Goal: Transaction & Acquisition: Purchase product/service

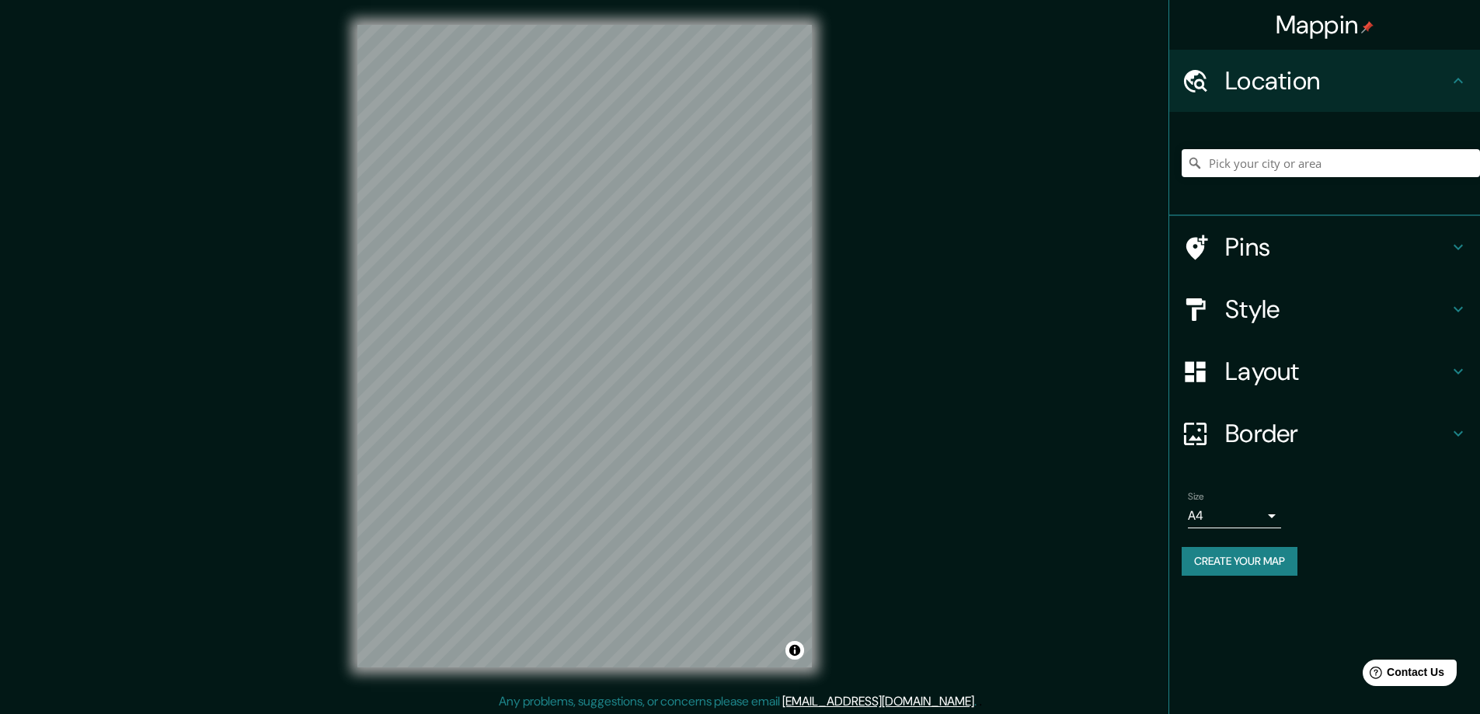
click at [1233, 563] on button "Create your map" at bounding box center [1240, 561] width 116 height 29
click at [1269, 307] on h4 "Style" at bounding box center [1337, 309] width 224 height 31
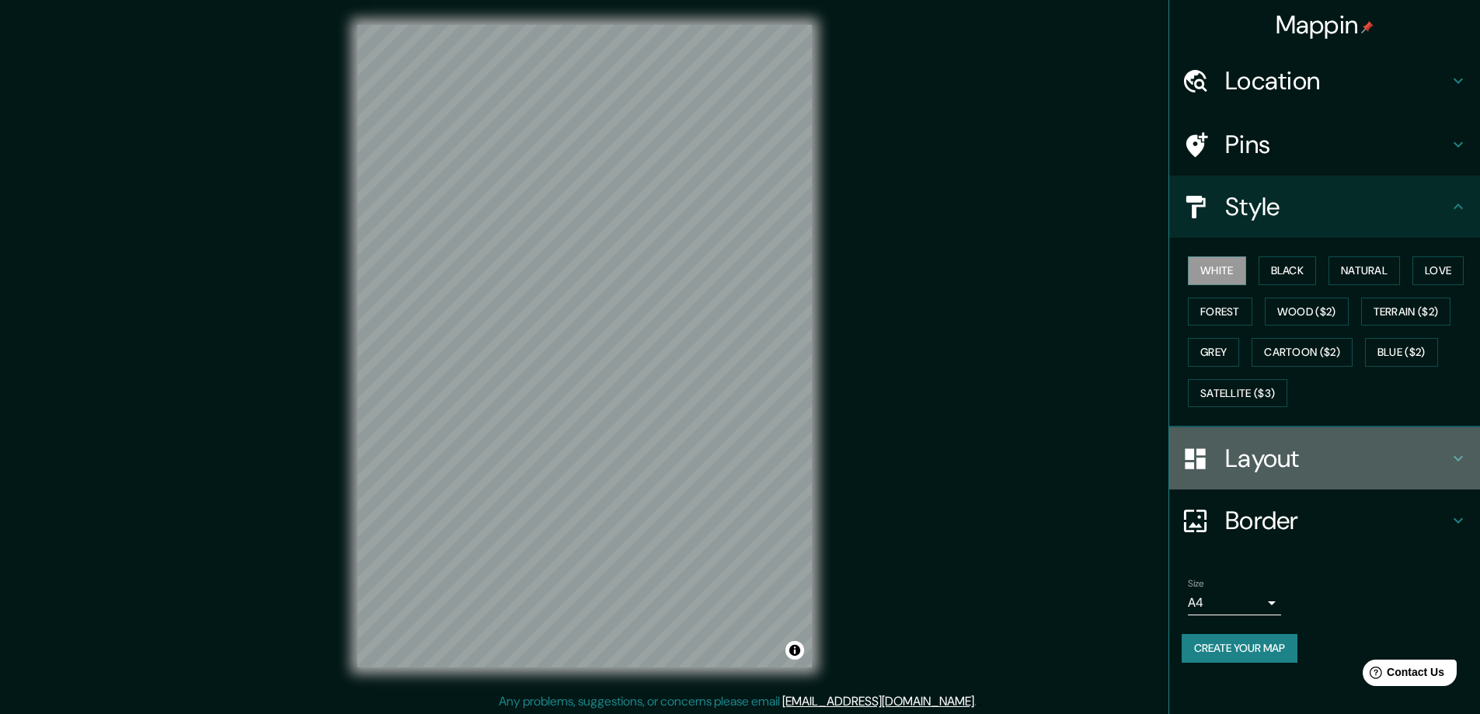
click at [1259, 462] on h4 "Layout" at bounding box center [1337, 458] width 224 height 31
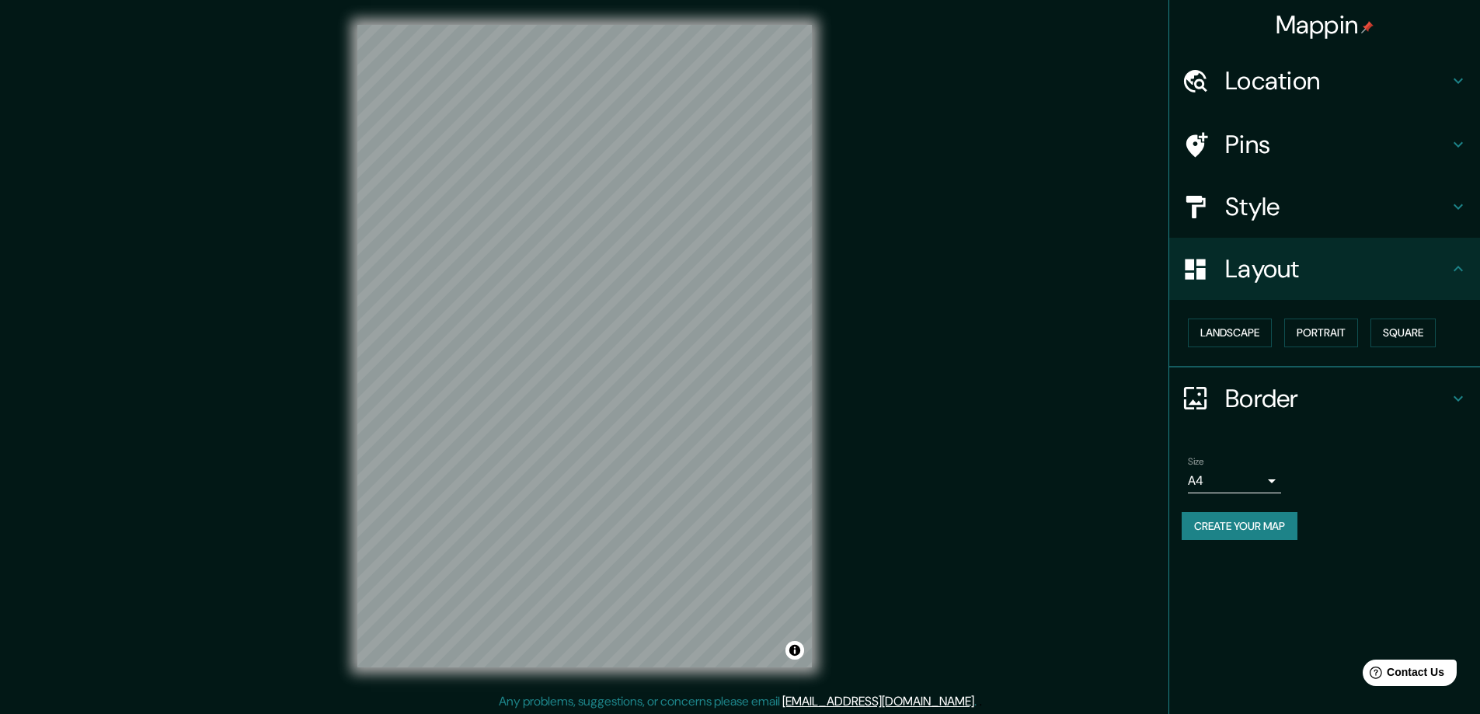
click at [1256, 400] on h4 "Border" at bounding box center [1337, 398] width 224 height 31
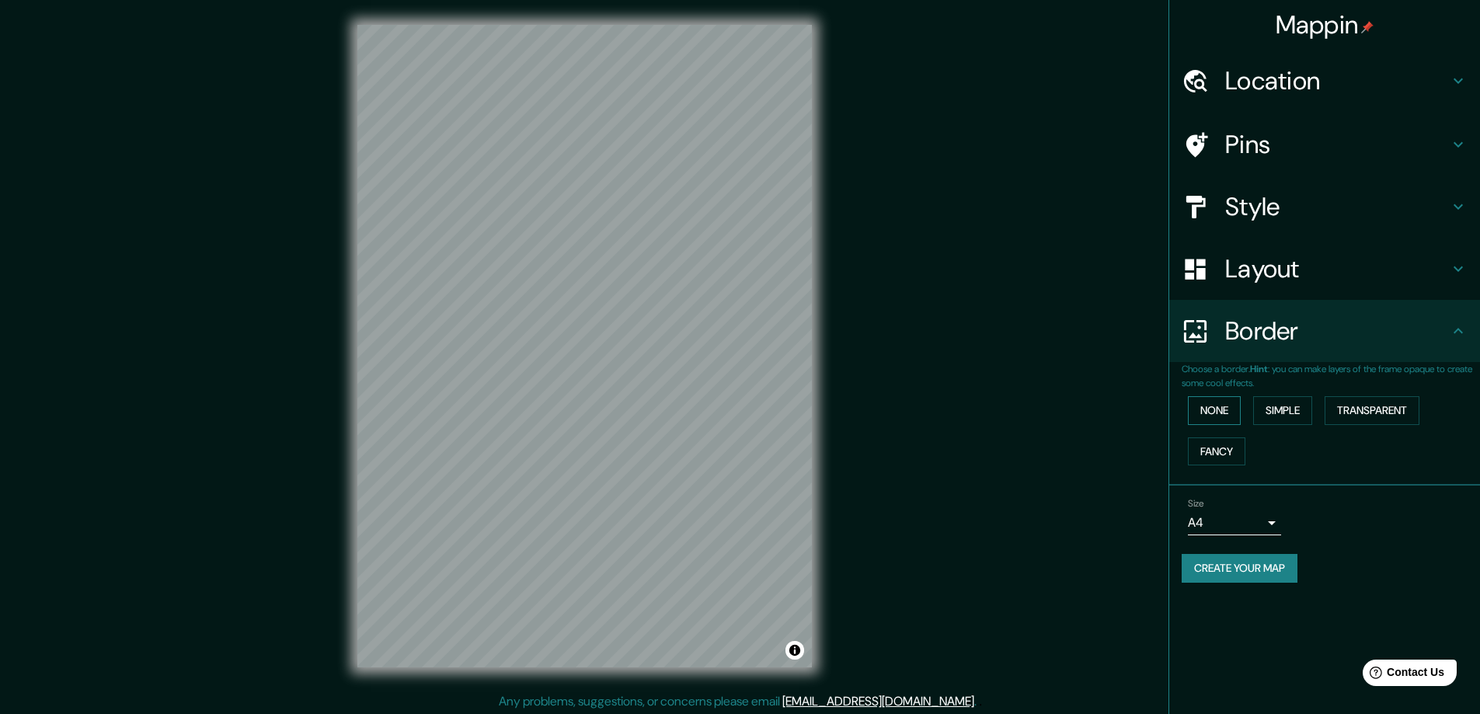
click at [1224, 403] on button "None" at bounding box center [1214, 410] width 53 height 29
click at [1272, 405] on button "Simple" at bounding box center [1282, 410] width 59 height 29
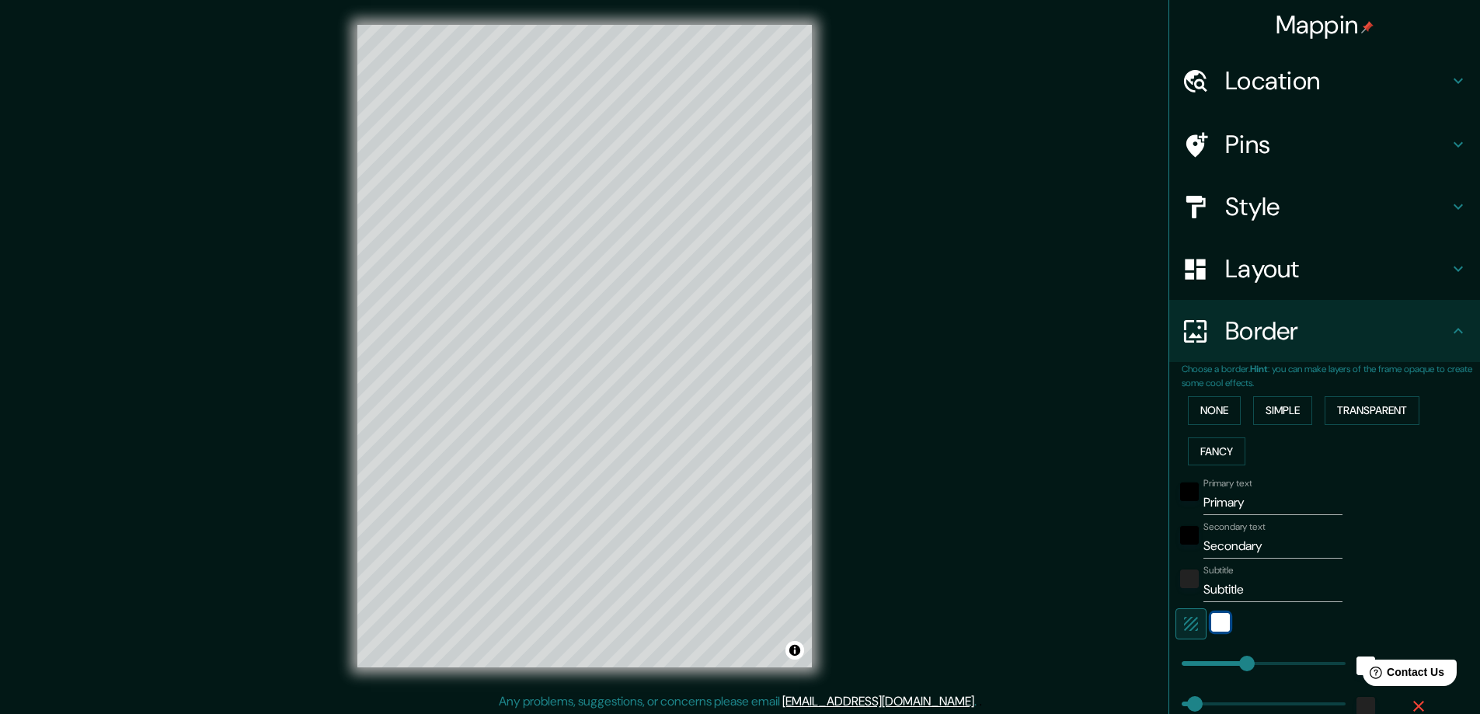
drag, startPoint x: 1215, startPoint y: 621, endPoint x: 1165, endPoint y: 623, distance: 50.6
click at [1176, 623] on div at bounding box center [1303, 623] width 255 height 31
type input "0"
drag, startPoint x: 1189, startPoint y: 663, endPoint x: 1148, endPoint y: 670, distance: 41.8
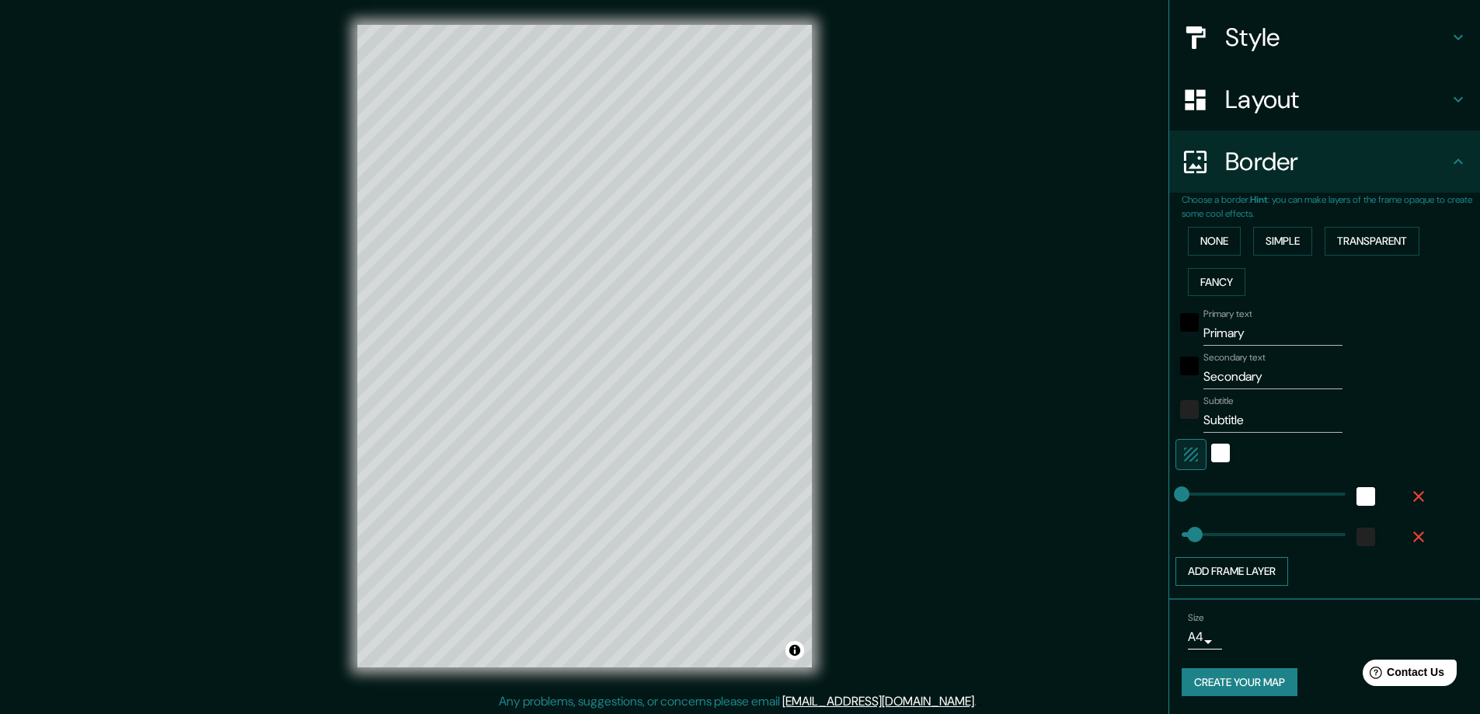
scroll to position [170, 0]
type input "0"
drag, startPoint x: 1183, startPoint y: 531, endPoint x: 1071, endPoint y: 520, distance: 113.2
drag, startPoint x: 1250, startPoint y: 333, endPoint x: 1176, endPoint y: 336, distance: 73.9
click at [1176, 336] on div "Primary text Primary" at bounding box center [1303, 326] width 255 height 37
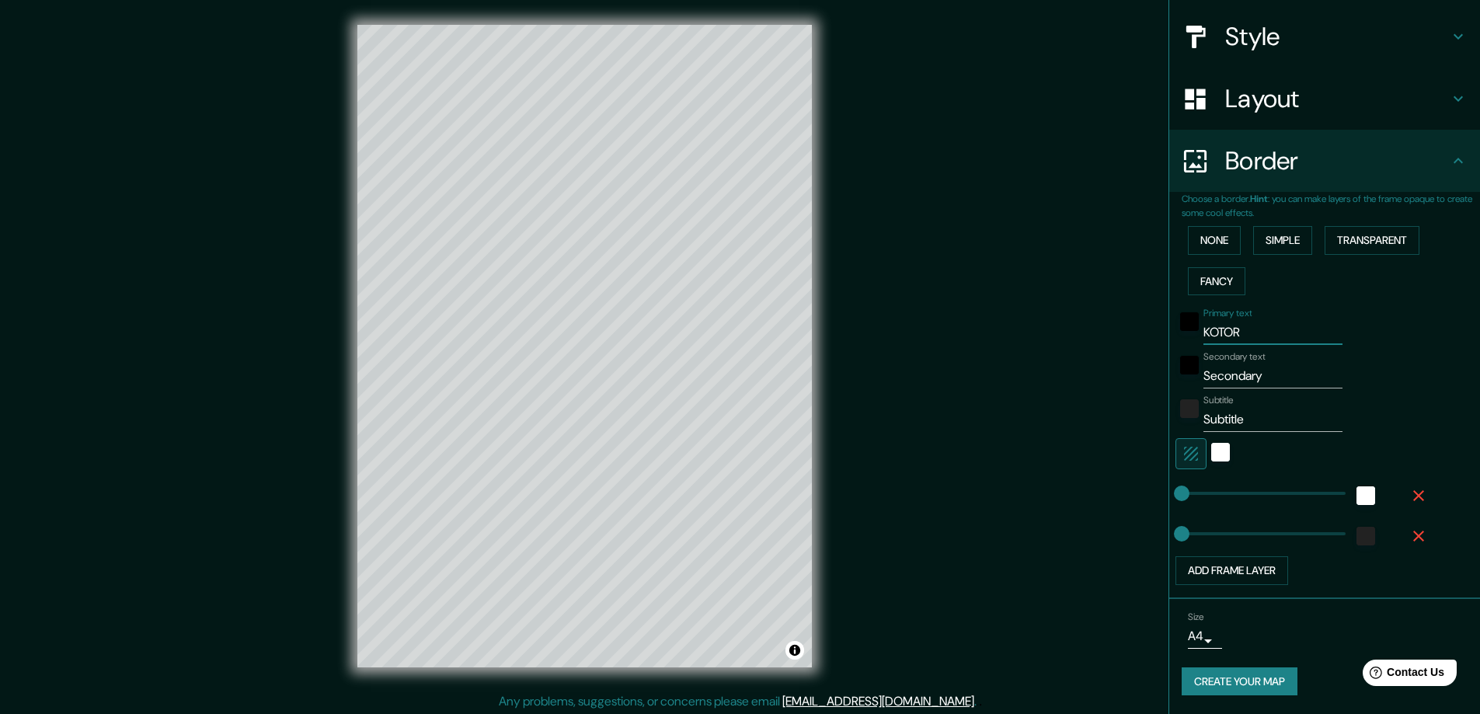
type input "KOTOR"
paste input "─── 42°25'45"N 18°46'13"E ───"
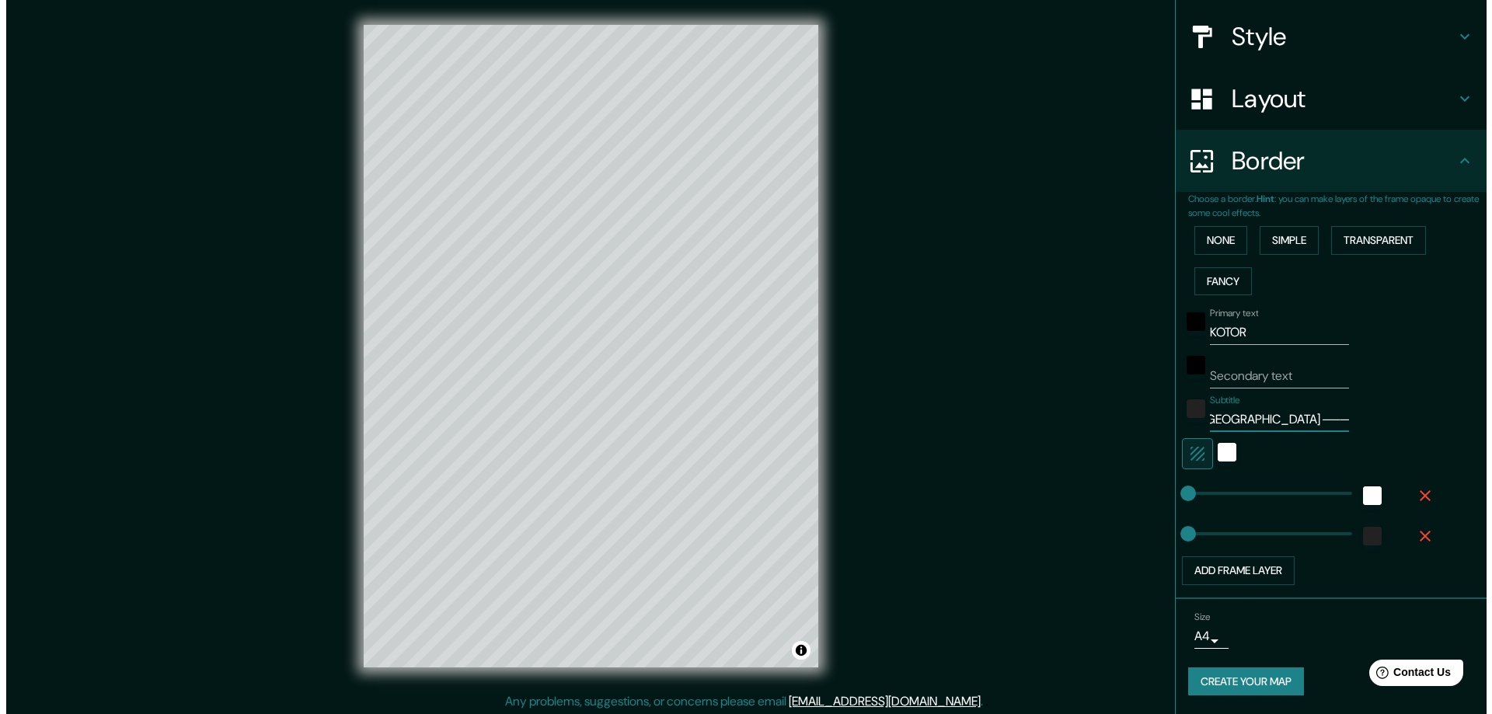
scroll to position [3, 0]
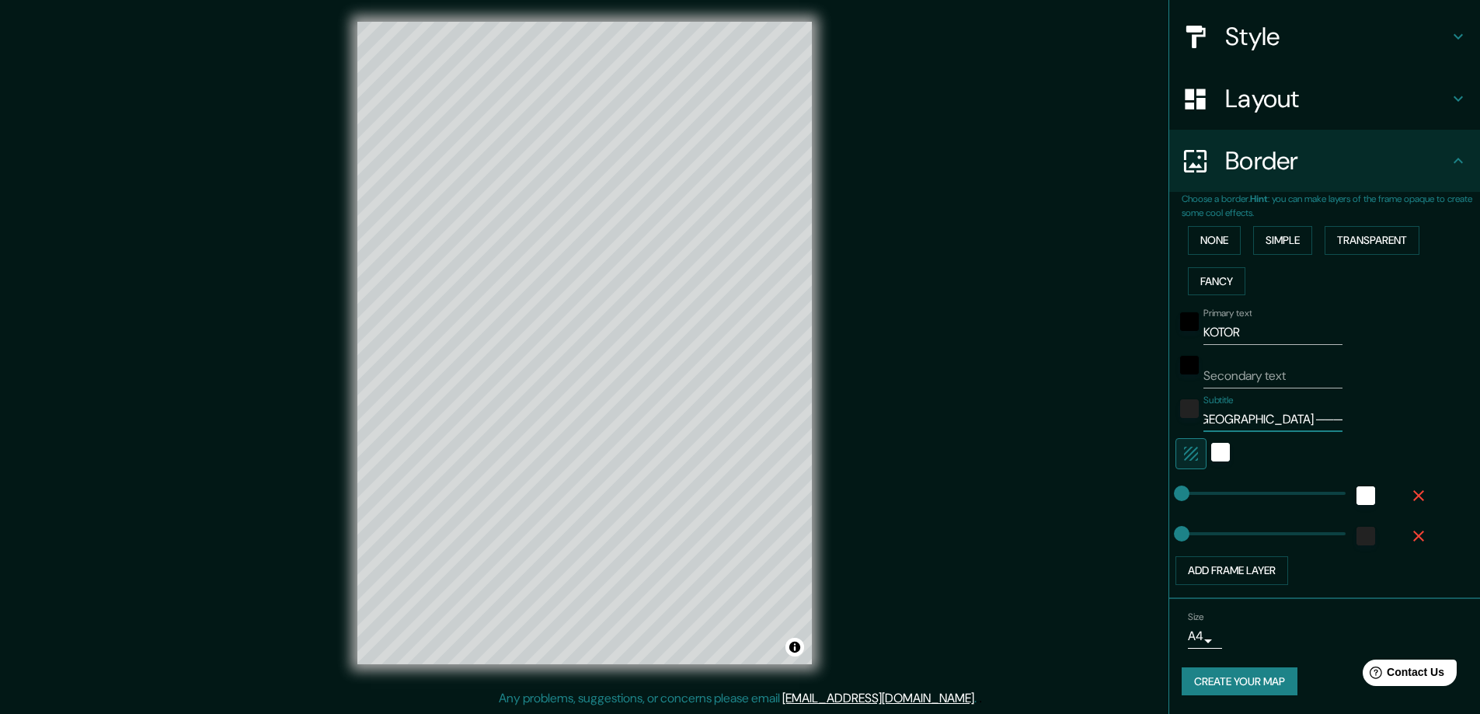
type input "─── 42°25'45"N 18°46'13"E ───"
click at [1191, 636] on body "Mappin Location Pins Style Layout Border Choose a border. Hint : you can make l…" at bounding box center [740, 354] width 1480 height 714
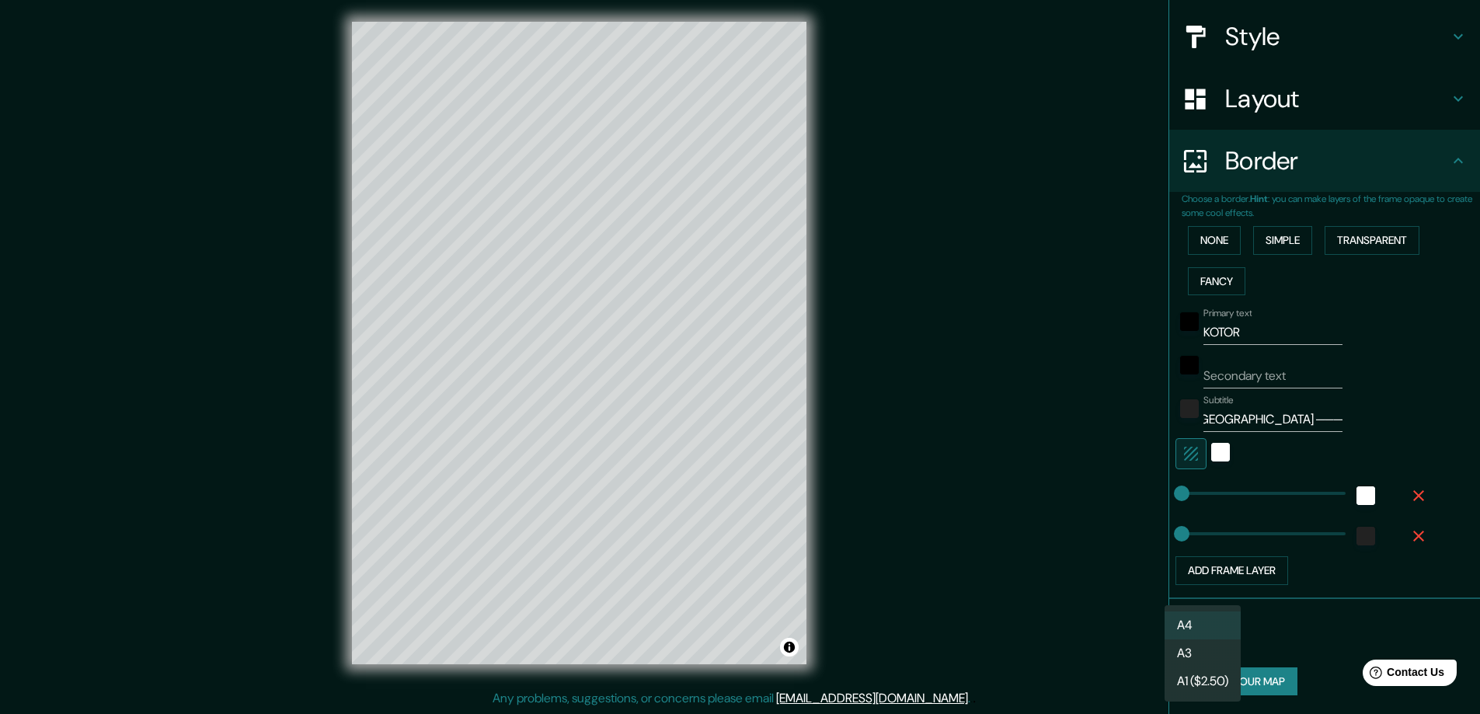
scroll to position [0, 0]
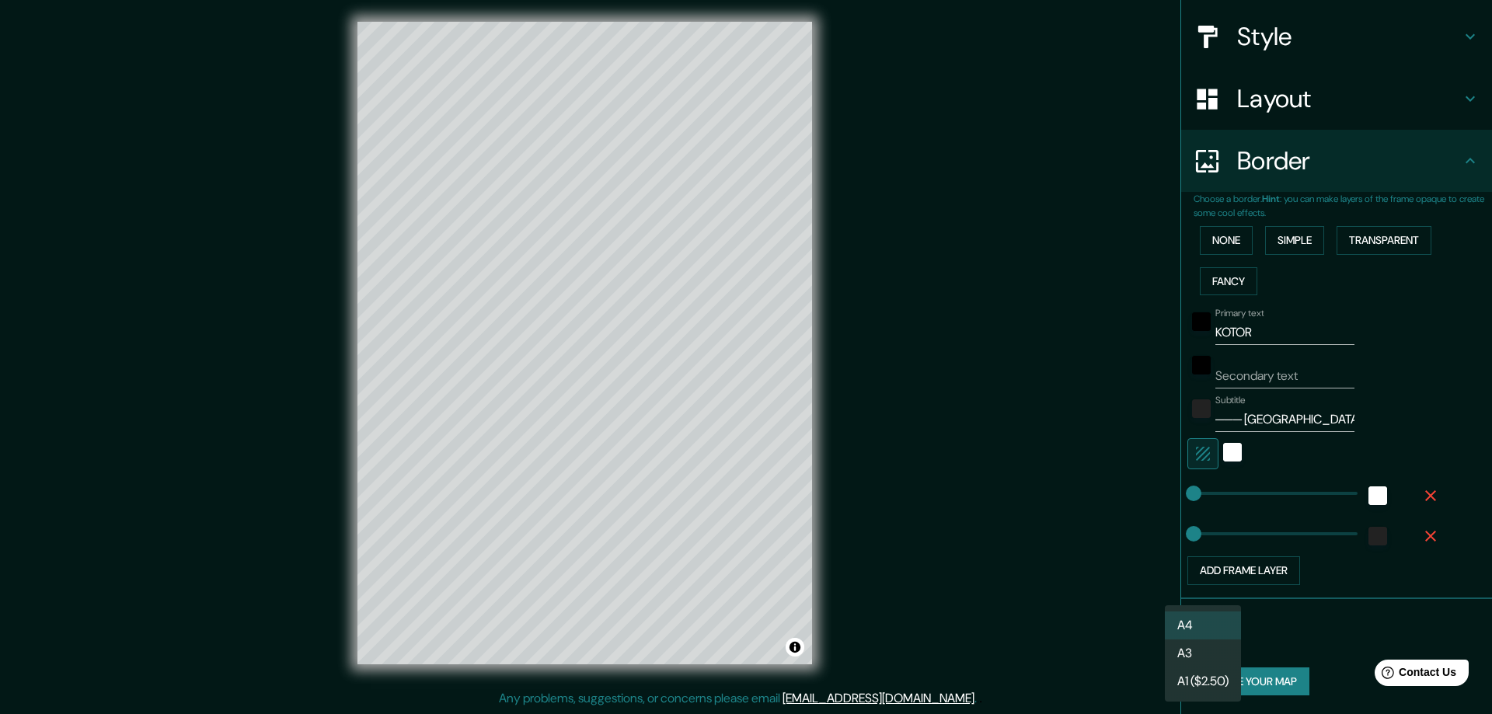
click at [1197, 648] on li "A3" at bounding box center [1203, 654] width 76 height 28
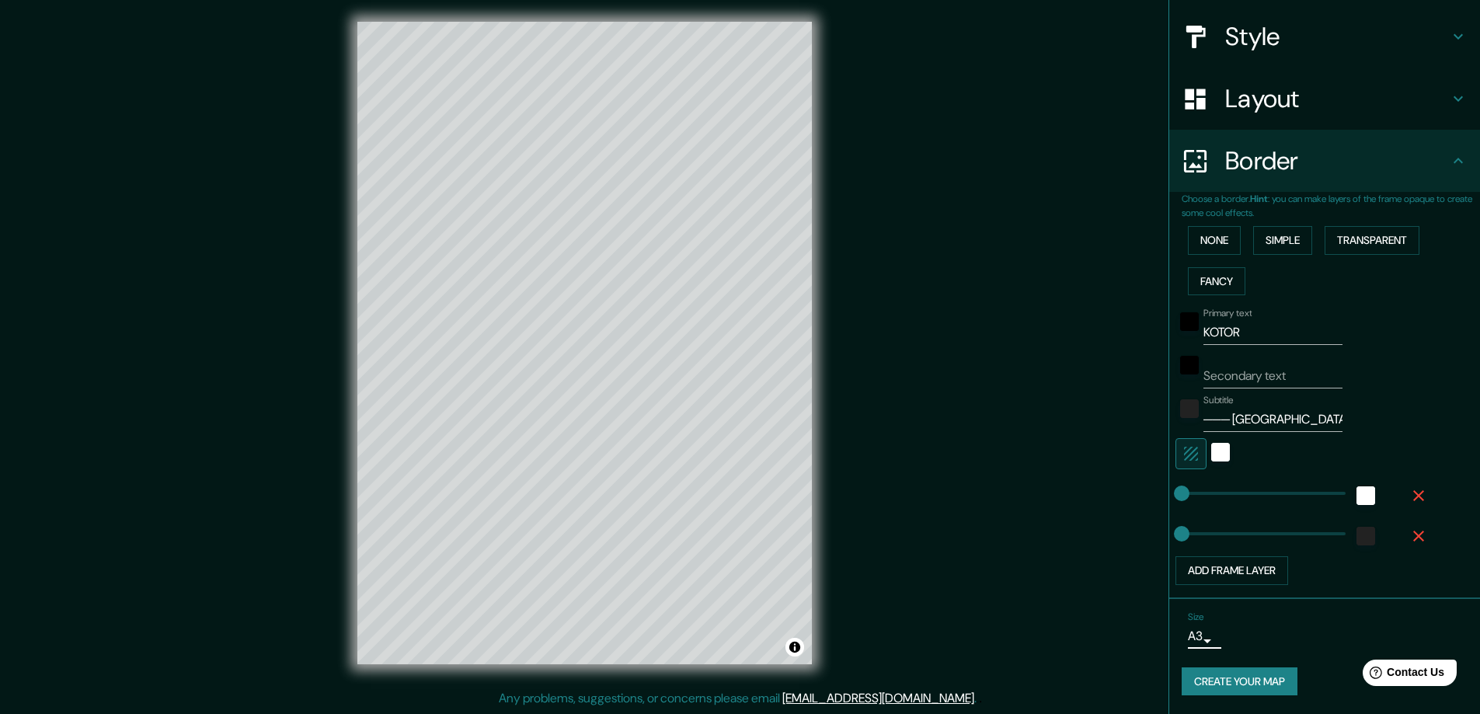
click at [1241, 683] on button "Create your map" at bounding box center [1240, 681] width 116 height 29
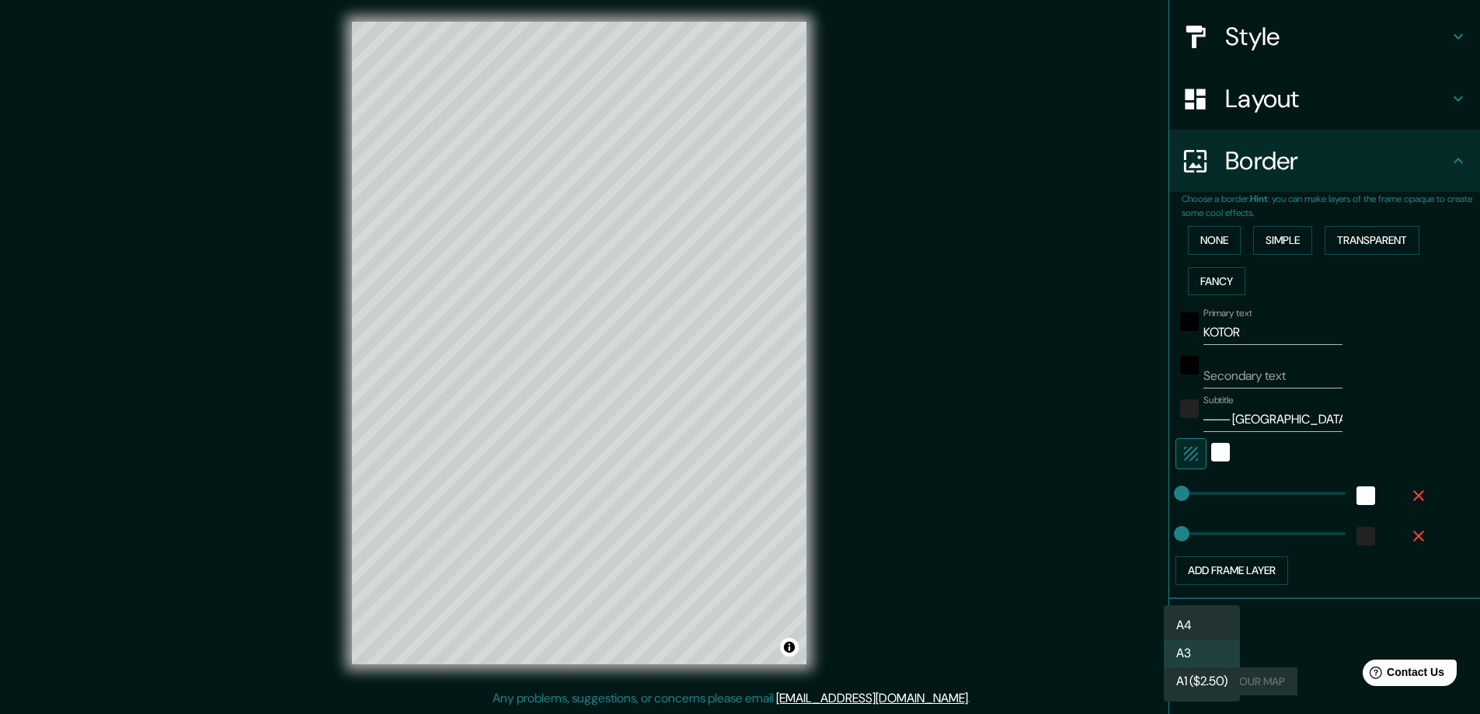
click at [1179, 634] on body "Mappin Location Pins Style Layout Border Choose a border. Hint : you can make l…" at bounding box center [740, 354] width 1480 height 714
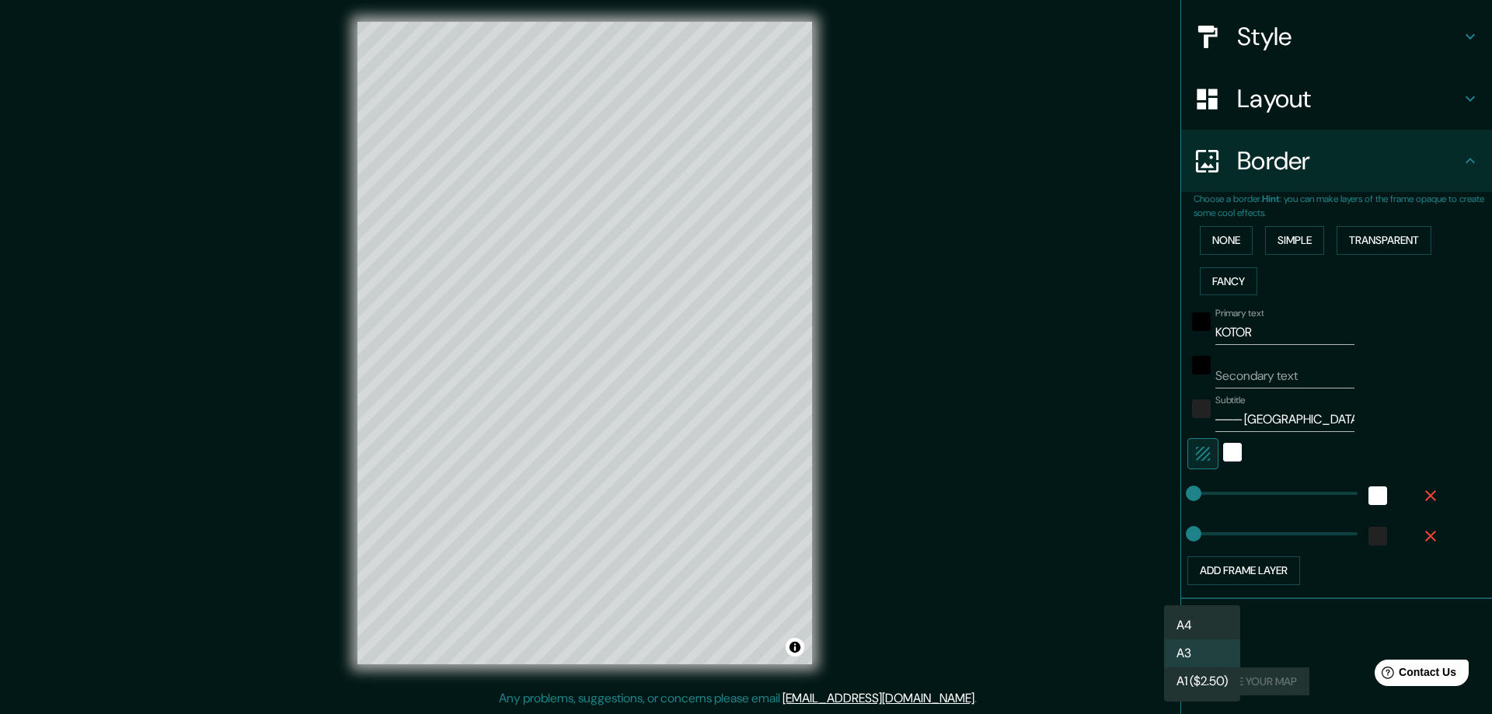
click at [1196, 629] on li "A4" at bounding box center [1202, 626] width 76 height 28
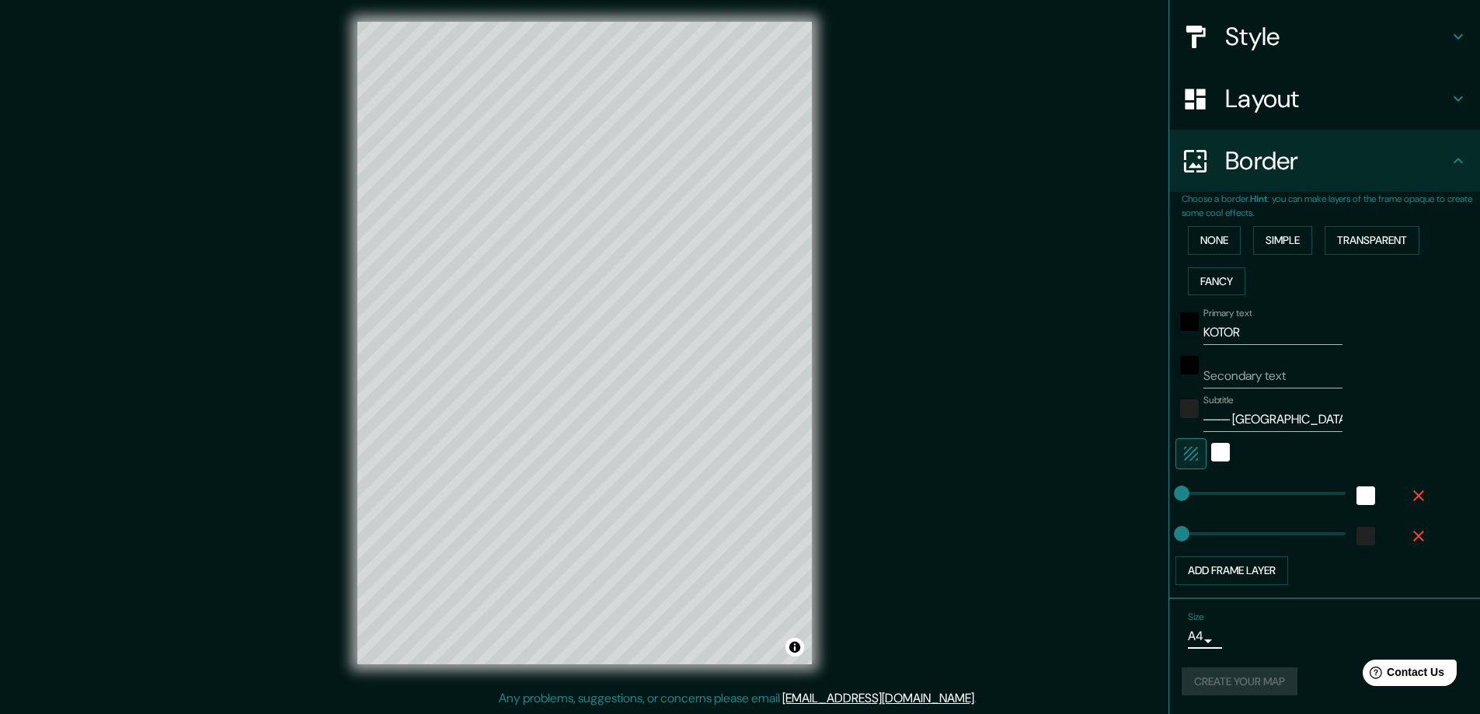
click at [1215, 678] on div "Create your map" at bounding box center [1325, 681] width 286 height 29
click at [1232, 683] on button "Create your map" at bounding box center [1240, 681] width 116 height 29
click at [1191, 635] on body "Mappin Location Pins Style Layout Border Choose a border. Hint : you can make l…" at bounding box center [740, 354] width 1480 height 714
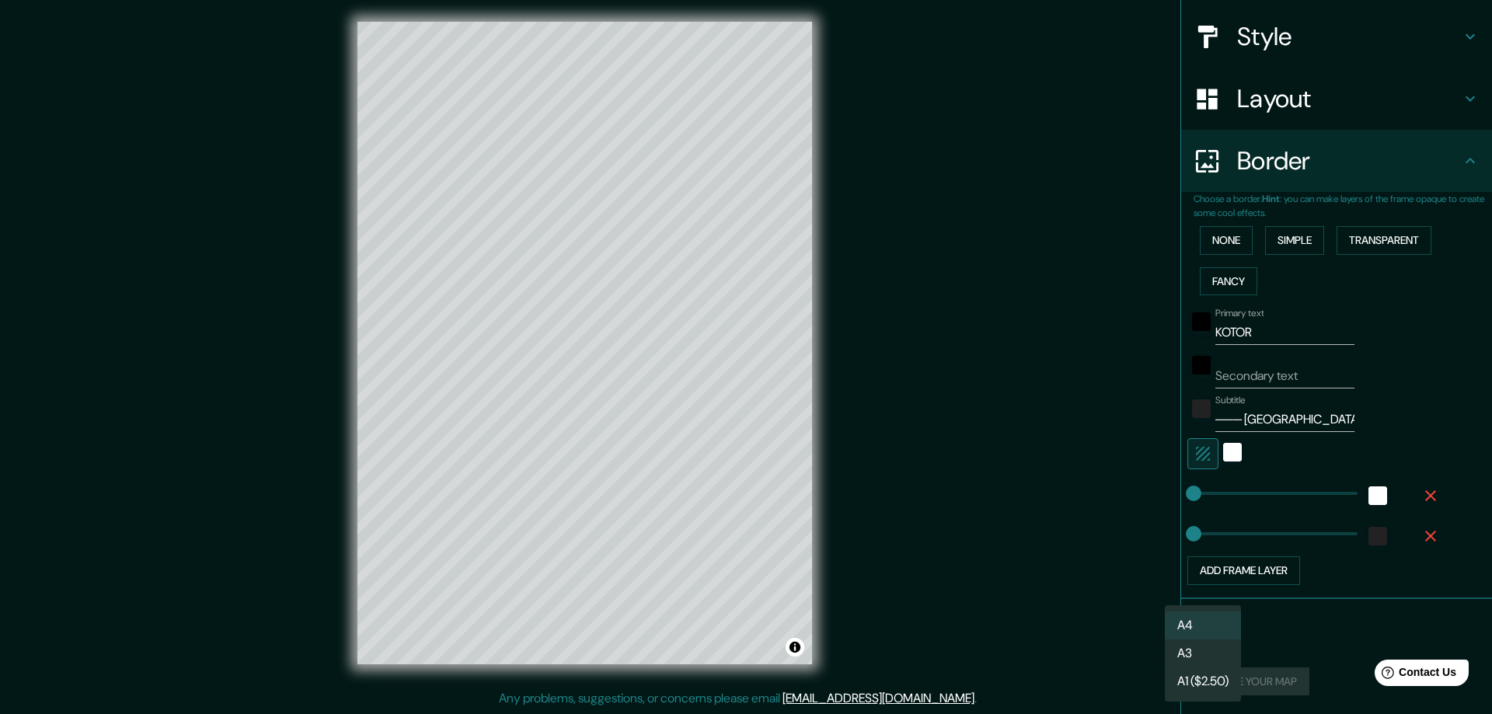
click at [1281, 647] on div at bounding box center [746, 357] width 1492 height 714
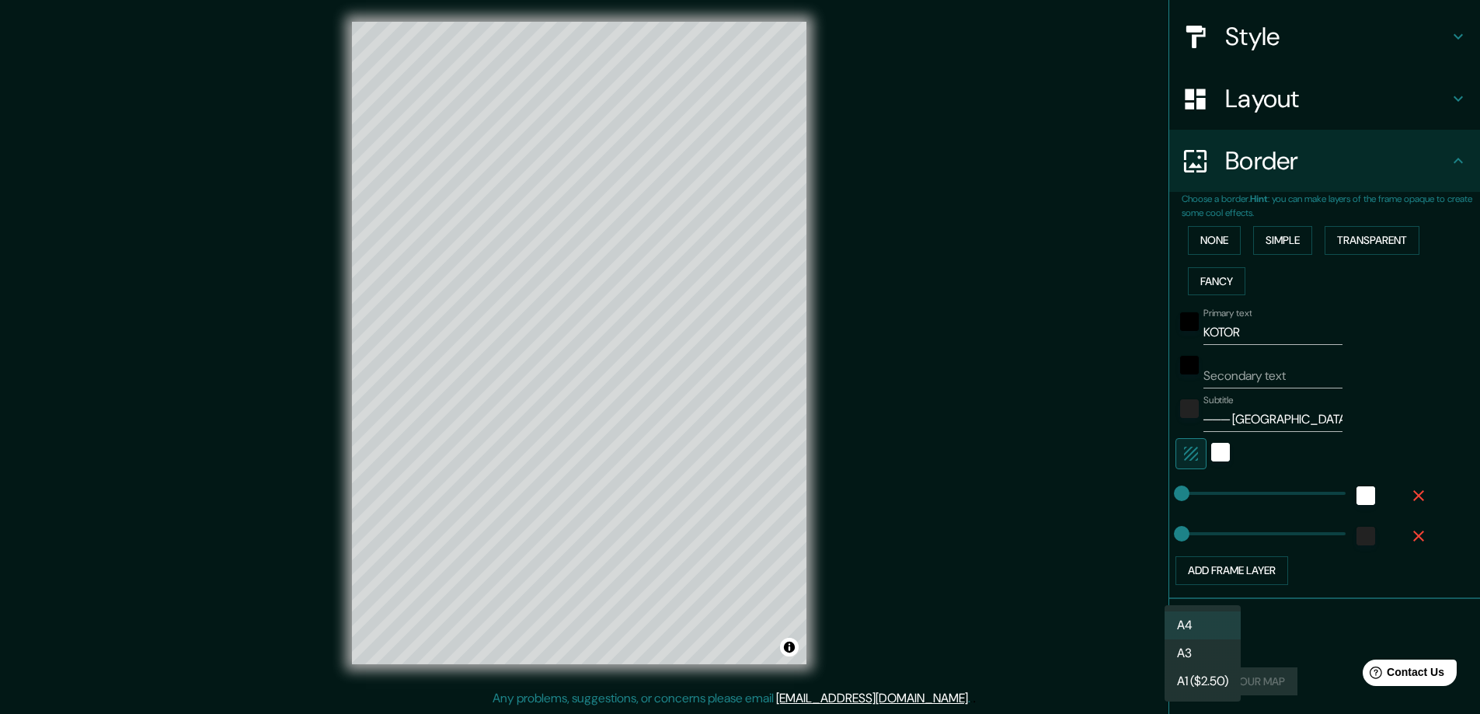
click at [1199, 637] on body "Mappin Location Pins Style Layout Border Choose a border. Hint : you can make l…" at bounding box center [740, 354] width 1480 height 714
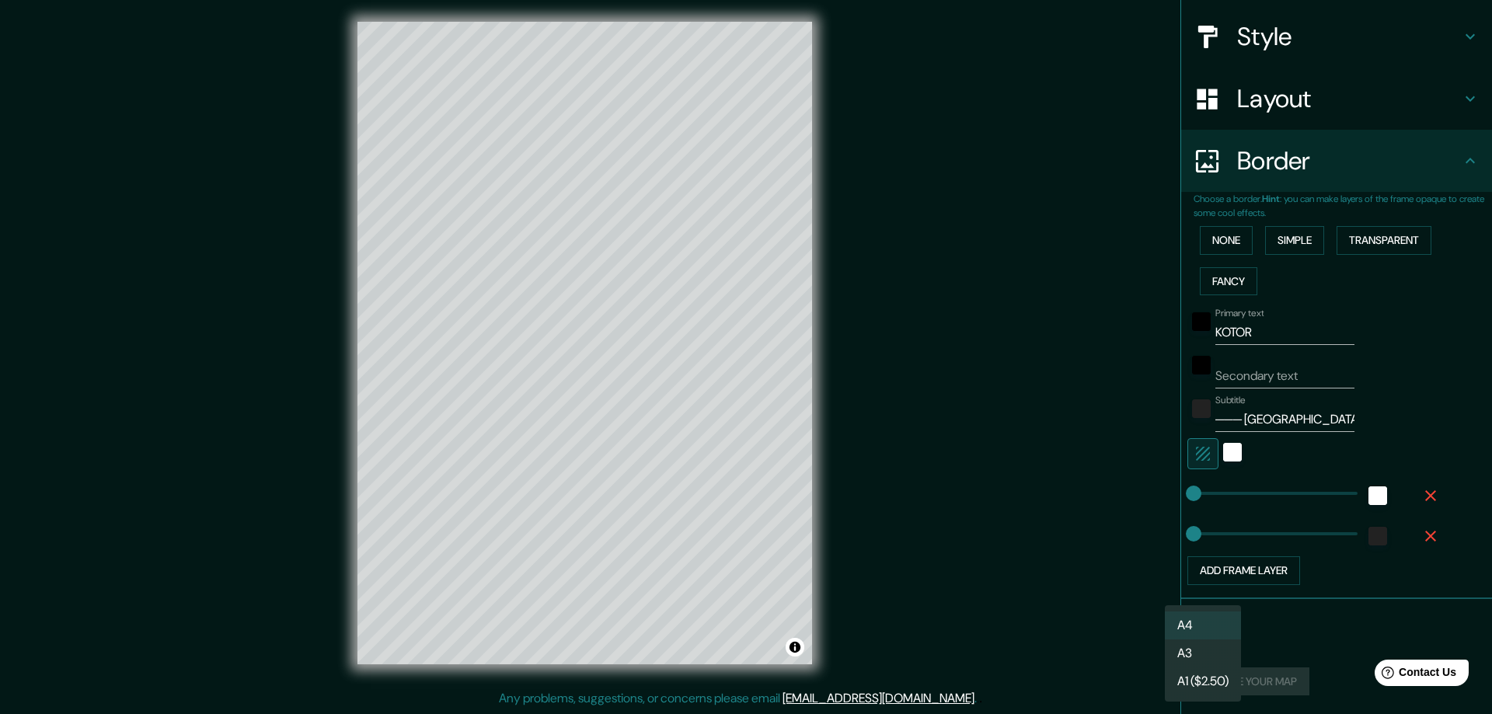
click at [1196, 652] on li "A3" at bounding box center [1203, 654] width 76 height 28
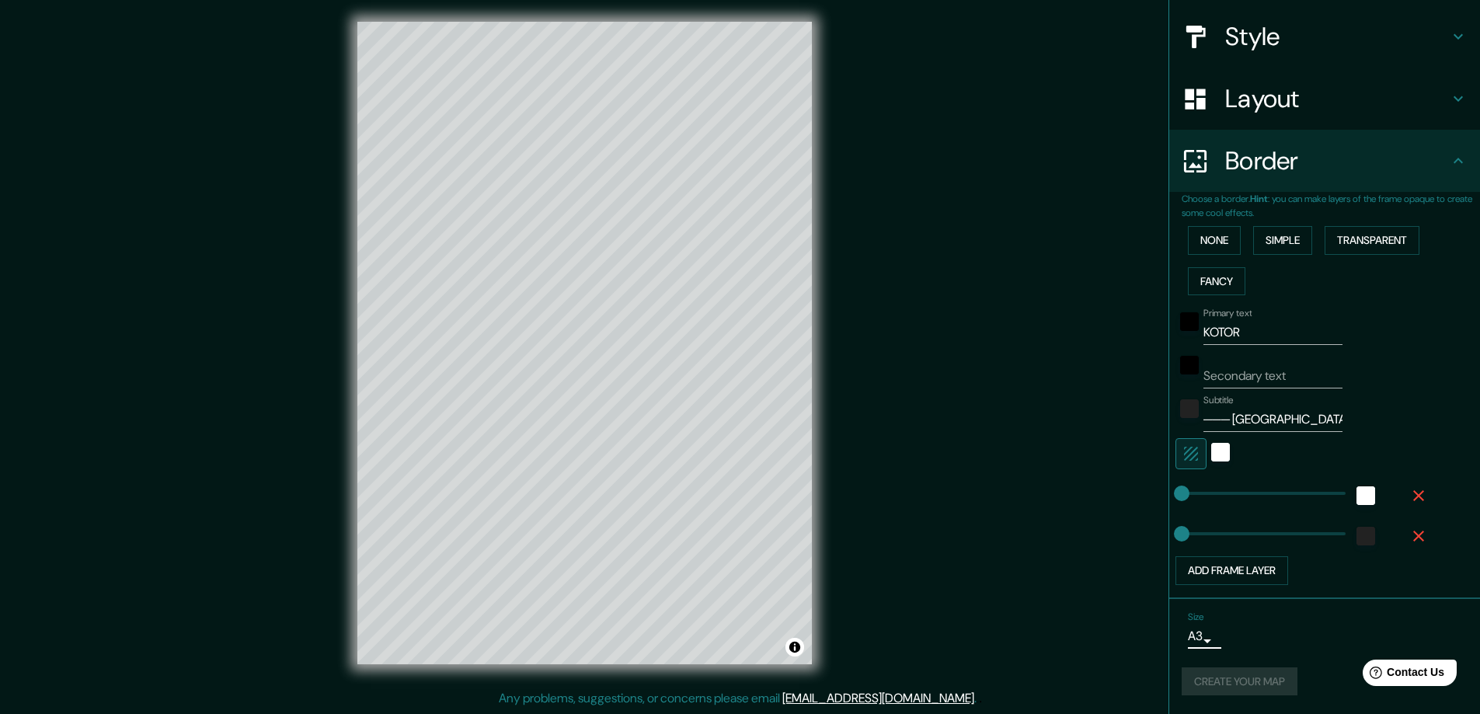
click at [1187, 637] on body "Mappin Location Pins Style Layout Border Choose a border. Hint : you can make l…" at bounding box center [740, 354] width 1480 height 714
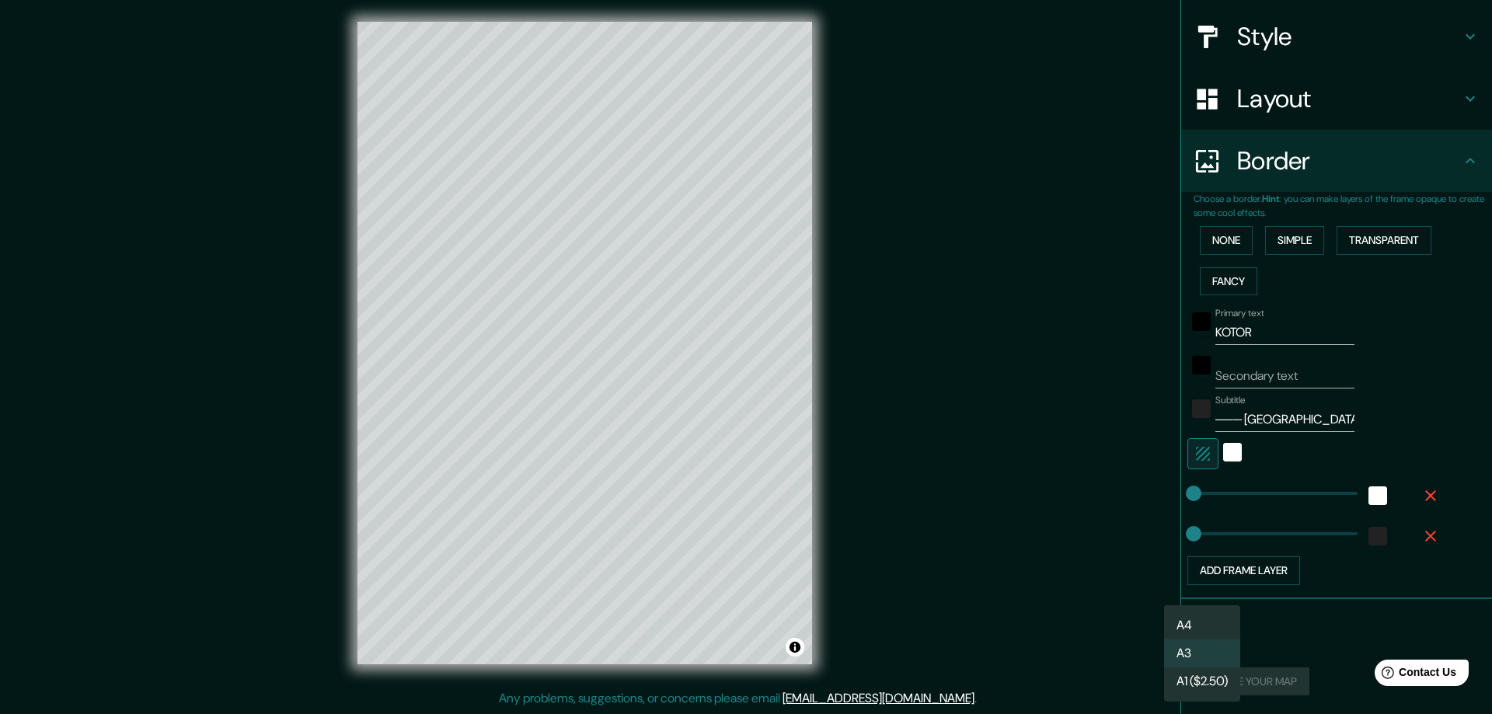
click at [1194, 629] on li "A4" at bounding box center [1202, 626] width 76 height 28
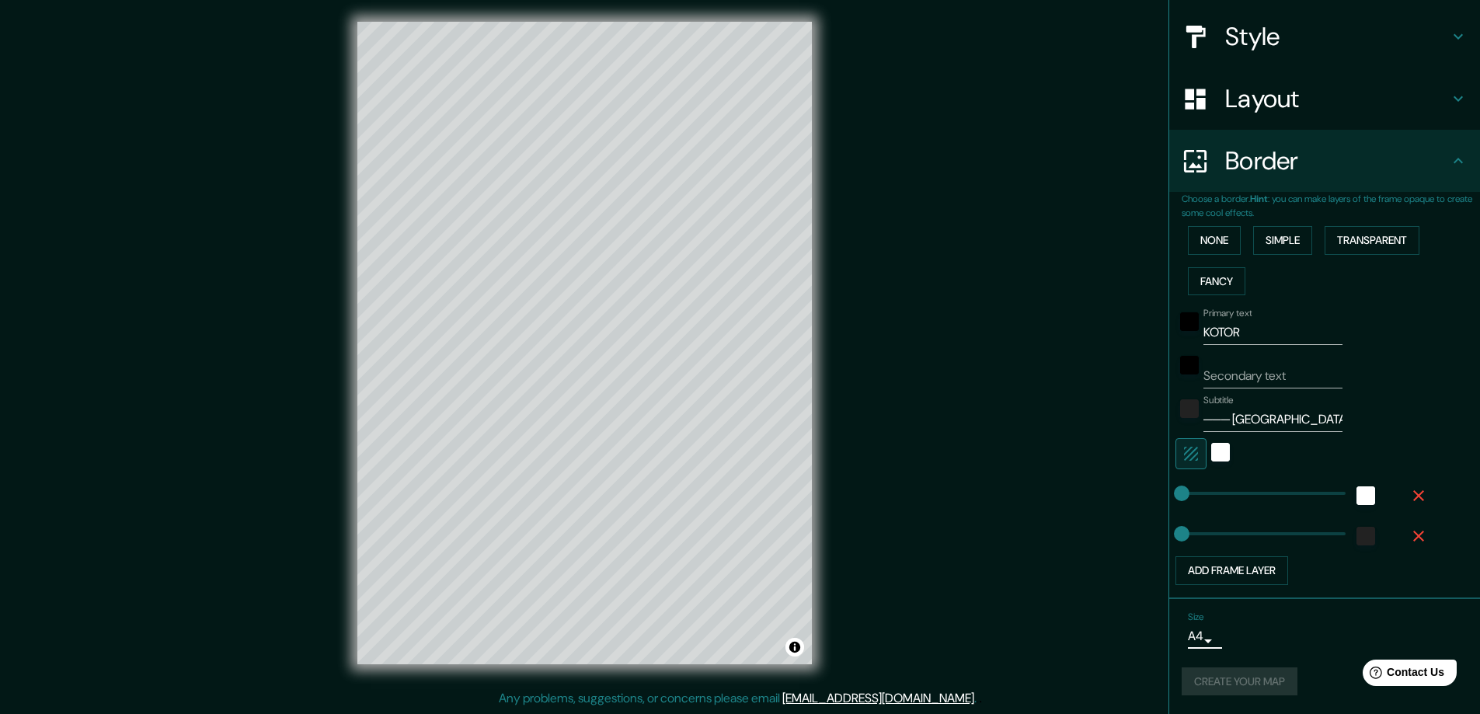
click at [1270, 639] on div "Size A4 single" at bounding box center [1325, 630] width 286 height 50
click at [1252, 679] on button "Create your map" at bounding box center [1240, 681] width 116 height 29
click at [1344, 604] on li "Size A4 single Create your map" at bounding box center [1324, 657] width 311 height 116
click at [1256, 676] on button "Create your map" at bounding box center [1240, 681] width 116 height 29
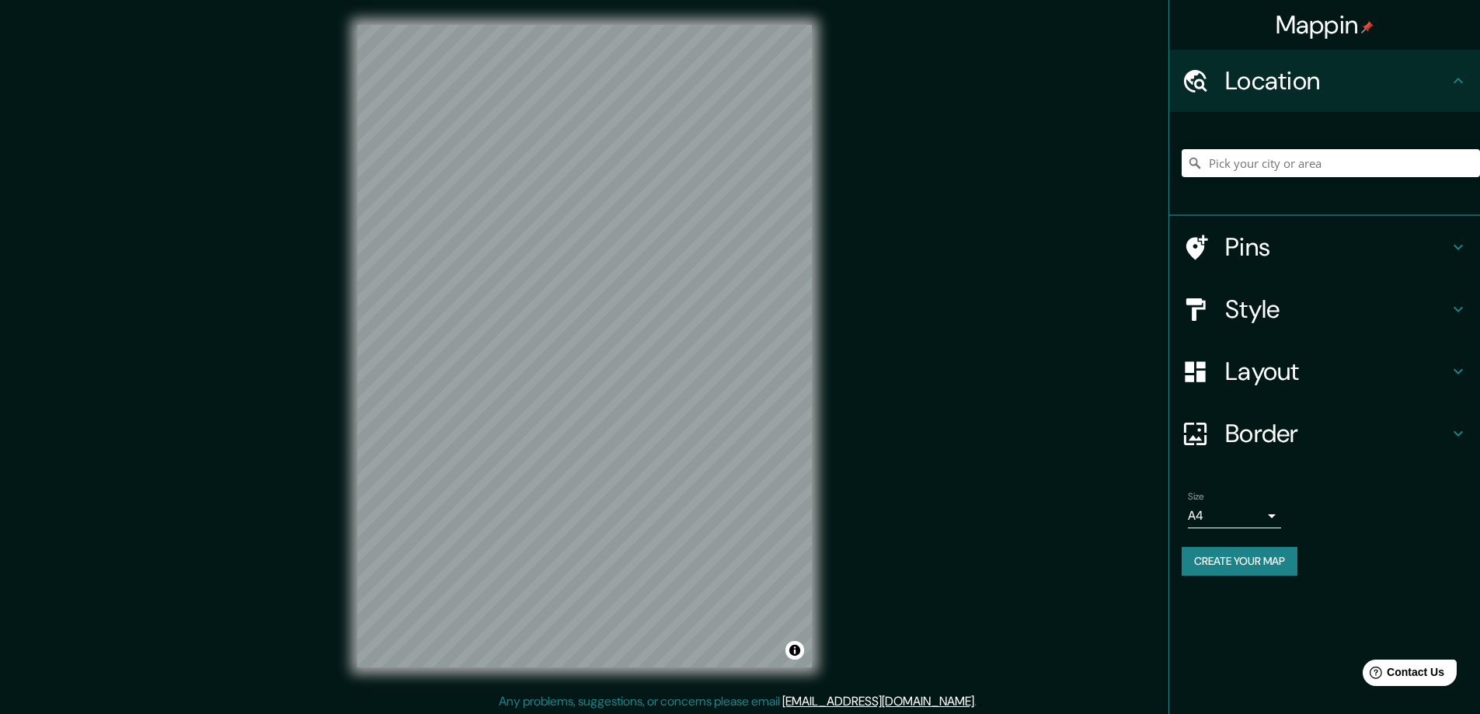
click at [1258, 561] on button "Create your map" at bounding box center [1240, 561] width 116 height 29
click at [1262, 437] on h4 "Border" at bounding box center [1337, 433] width 224 height 31
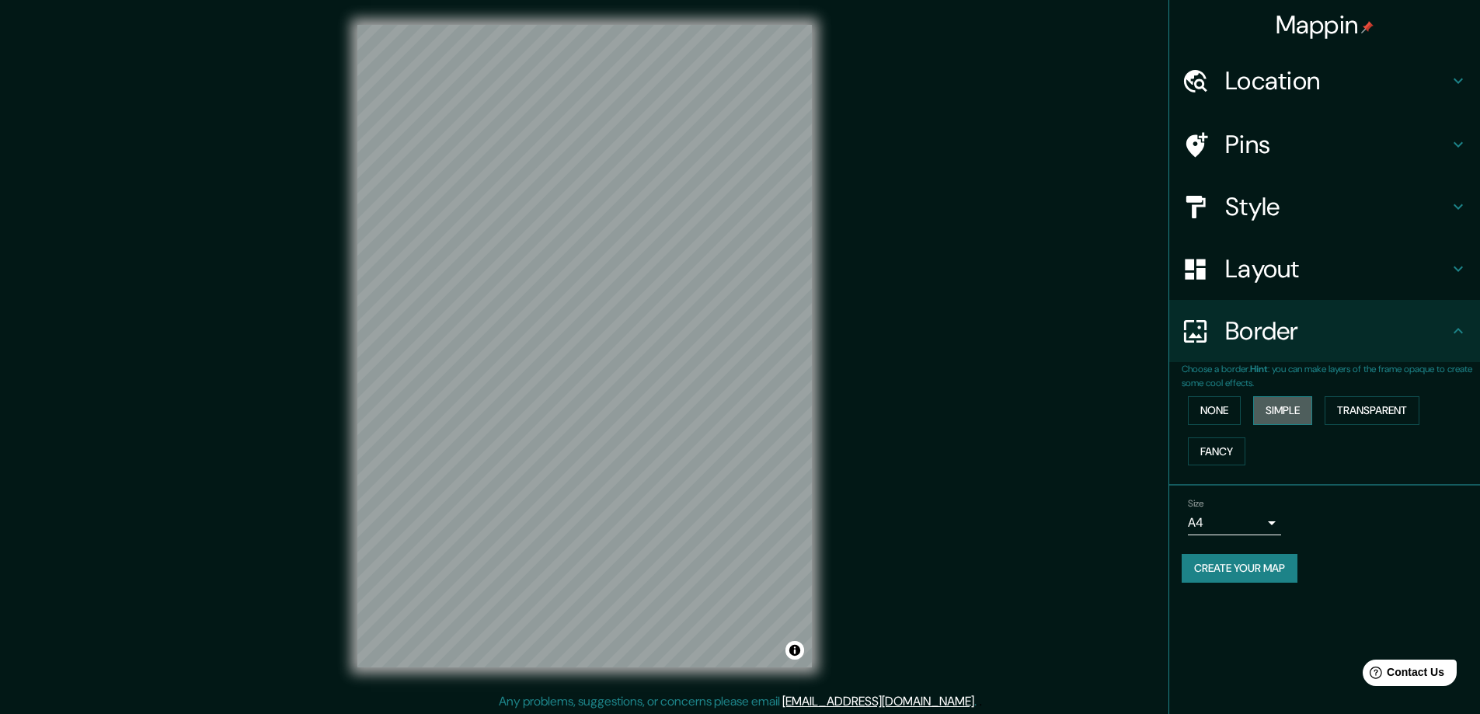
click at [1280, 412] on button "Simple" at bounding box center [1282, 410] width 59 height 29
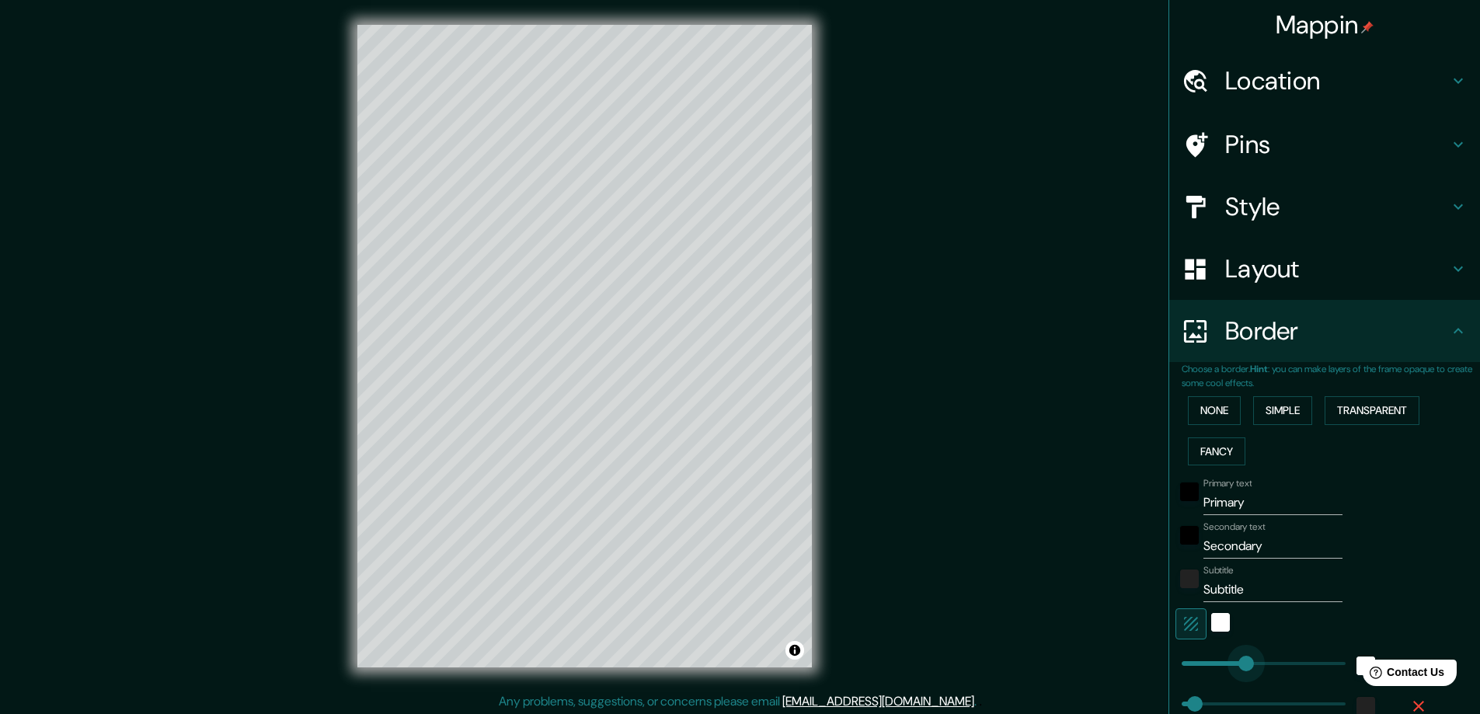
type input "0"
drag, startPoint x: 1236, startPoint y: 667, endPoint x: 1110, endPoint y: 688, distance: 126.9
type input "47"
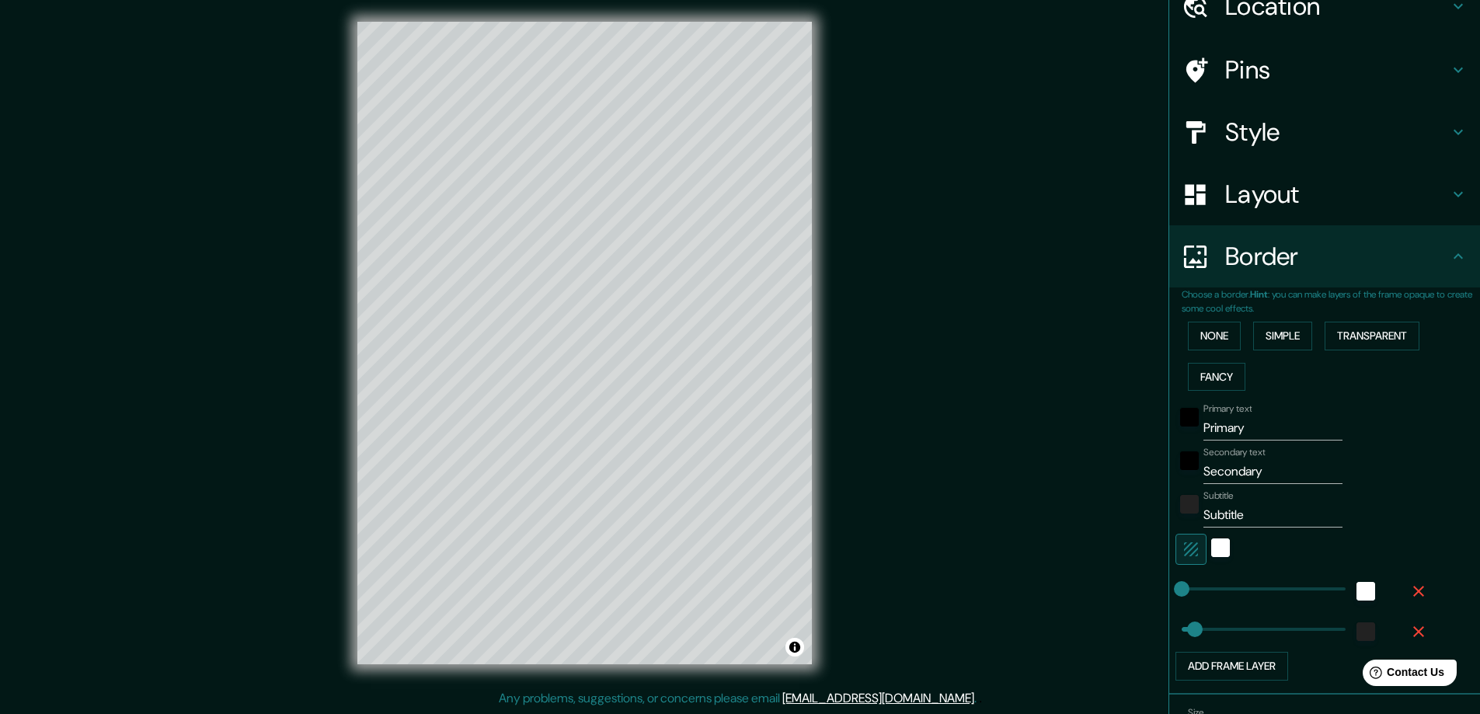
scroll to position [170, 0]
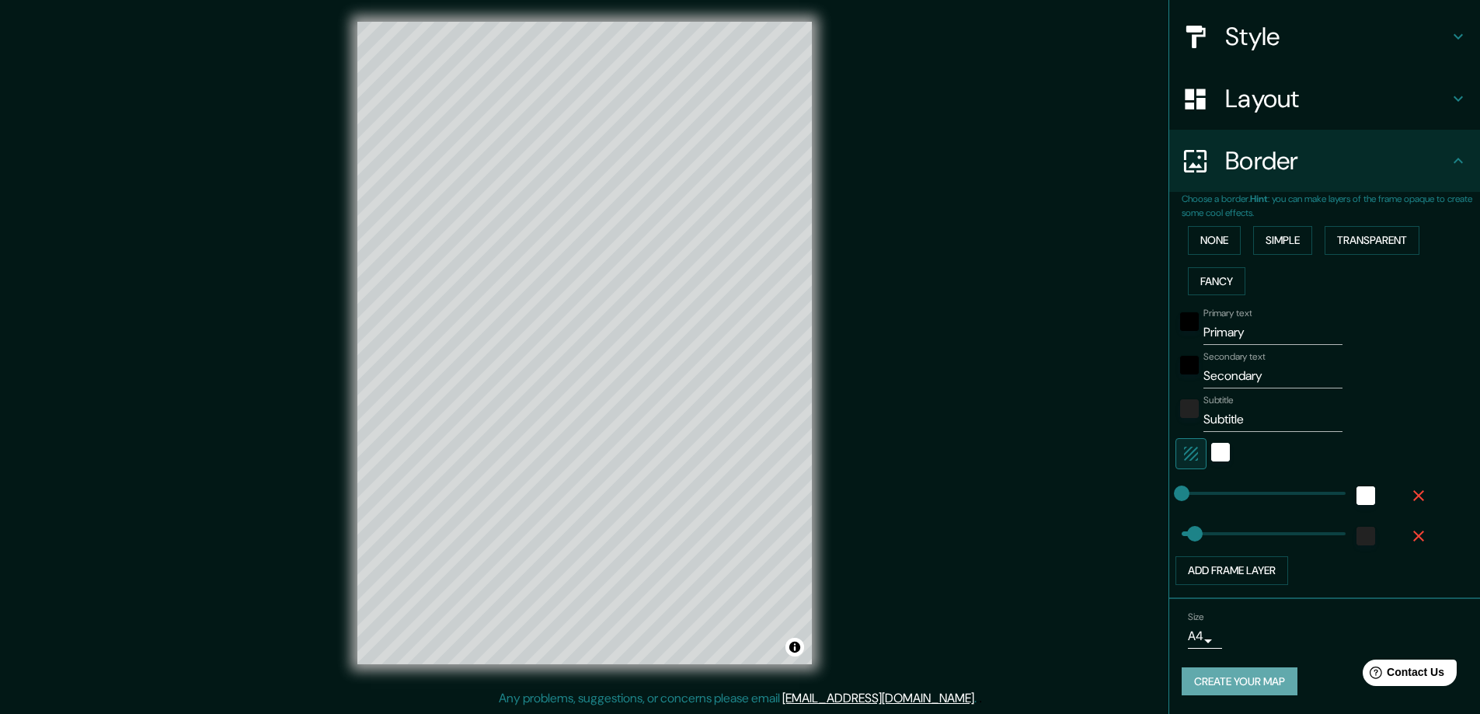
click at [1211, 681] on button "Create your map" at bounding box center [1240, 681] width 116 height 29
